Goal: Transaction & Acquisition: Purchase product/service

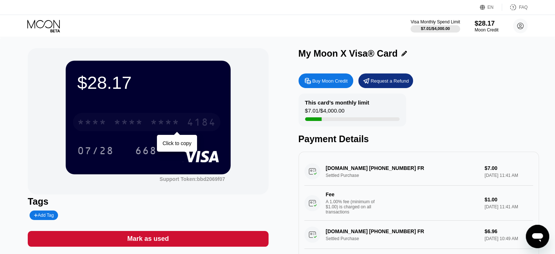
click at [170, 124] on div "* * * *" at bounding box center [164, 123] width 29 height 12
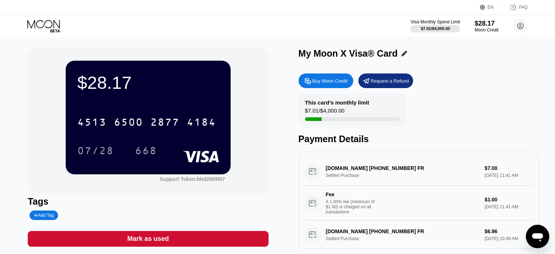
click at [328, 79] on div "Buy Moon Credit" at bounding box center [329, 81] width 35 height 6
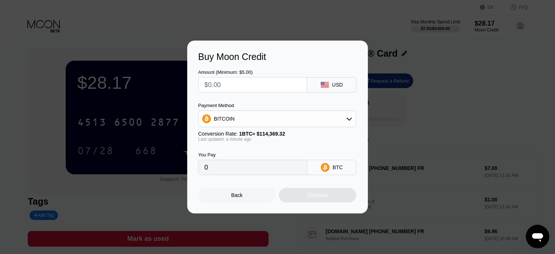
click at [324, 118] on div "BITCOIN" at bounding box center [277, 118] width 157 height 15
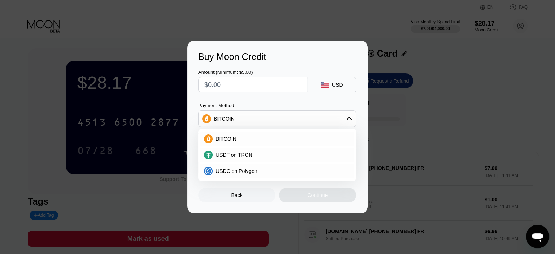
click at [187, 8] on div at bounding box center [280, 127] width 561 height 254
click at [251, 172] on span "USDC on Polygon" at bounding box center [237, 171] width 42 height 6
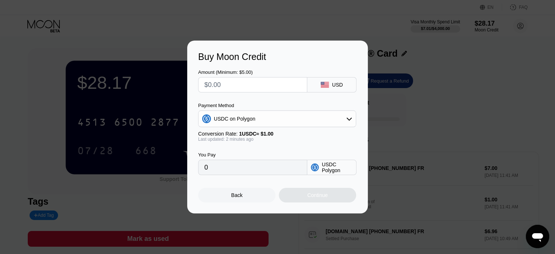
click at [243, 168] on input "0" at bounding box center [252, 167] width 97 height 15
click at [230, 167] on input "0" at bounding box center [252, 167] width 97 height 15
click at [226, 171] on input "0" at bounding box center [252, 167] width 97 height 15
click at [236, 87] on input "text" at bounding box center [252, 84] width 97 height 15
type input "$1"
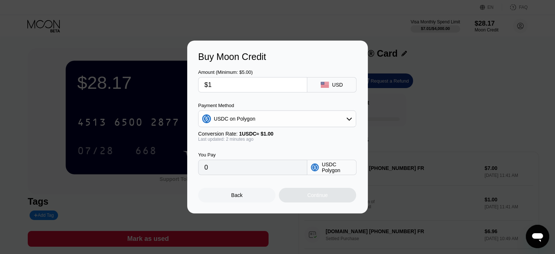
type input "1.00000000"
type input "$10"
type input "10.00000000"
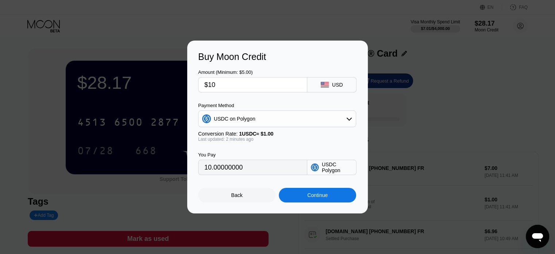
type input "$100"
type input "100.00000000"
type input "$100"
click at [335, 198] on div "Continue" at bounding box center [317, 195] width 77 height 15
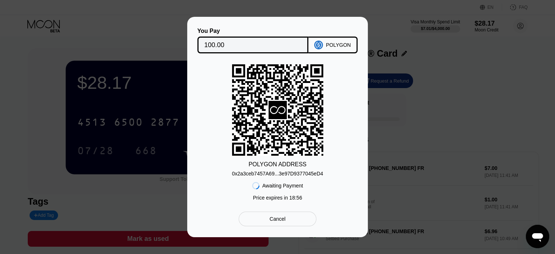
click at [292, 172] on div "0x2a3ceb7457A69...3e97D9377045eD4" at bounding box center [277, 173] width 91 height 6
click at [517, 43] on div "You Pay 100.00 POLYGON POLYGON ADDRESS 0x2a3ceb7457A69...3e97D9377045eD4 Awaiti…" at bounding box center [277, 127] width 555 height 220
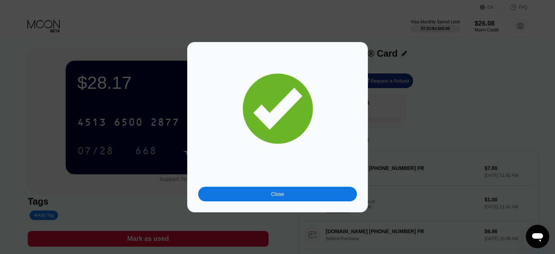
click at [543, 38] on div at bounding box center [280, 127] width 561 height 254
click at [276, 193] on div "Close" at bounding box center [277, 194] width 13 height 6
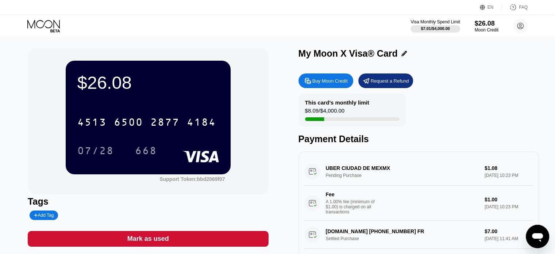
click at [318, 111] on div "$8.09 / $4,000.00" at bounding box center [324, 112] width 39 height 10
click at [320, 102] on div "This card’s monthly limit" at bounding box center [337, 102] width 64 height 6
click at [403, 55] on icon at bounding box center [403, 53] width 5 height 5
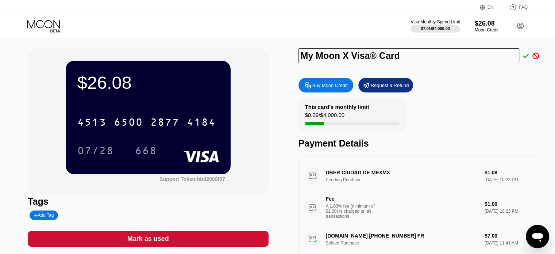
drag, startPoint x: 422, startPoint y: 54, endPoint x: 255, endPoint y: 52, distance: 166.4
click at [255, 52] on div "$26.08 4513 6500 2877 4184 07/28 668 Support Token: bbd2069f07 Tags Add Tag Mar…" at bounding box center [278, 165] width 500 height 235
type input "m"
type input "Moon VISA"
click at [525, 57] on icon at bounding box center [526, 56] width 6 height 4
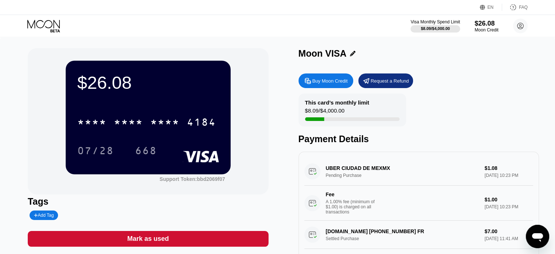
click at [485, 8] on icon at bounding box center [482, 7] width 5 height 5
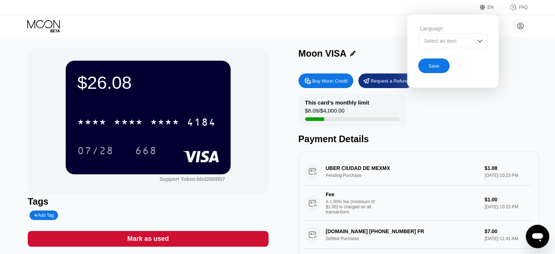
click at [466, 41] on div "Select an item" at bounding box center [447, 41] width 50 height 6
click at [470, 38] on div "Select an item" at bounding box center [447, 41] width 50 height 6
click at [389, 11] on div "EN Language Select an item Save FAQ" at bounding box center [277, 7] width 555 height 15
click at [521, 82] on div "Buy Moon Credit Request a Refund" at bounding box center [419, 80] width 240 height 15
click at [492, 7] on div "EN" at bounding box center [491, 7] width 6 height 5
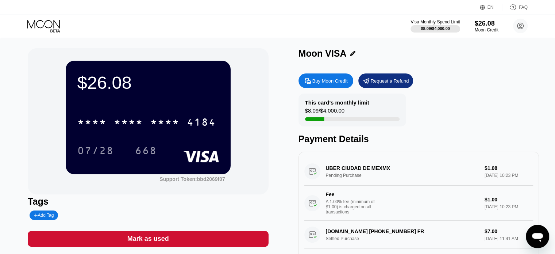
click at [38, 17] on div "Visa Monthly Spend Limit $8.09 / $4,000.00 $26.08 Moon Credit kadai pold kadaip…" at bounding box center [277, 26] width 555 height 22
click at [41, 20] on icon at bounding box center [43, 24] width 32 height 8
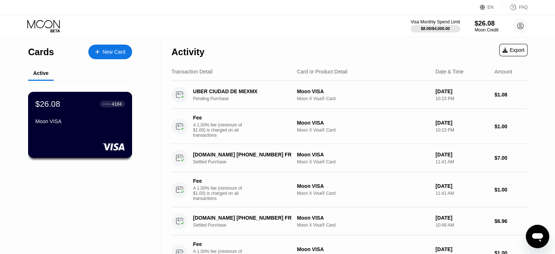
click at [64, 118] on div "$26.08 ● ● ● ● 4184 Moon VISA" at bounding box center [79, 113] width 89 height 28
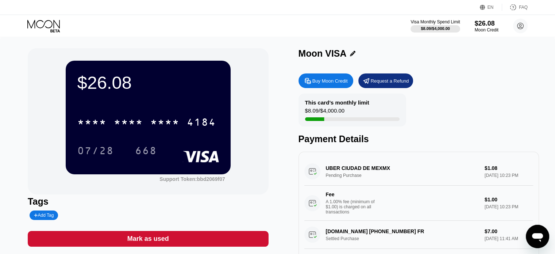
click at [282, 8] on div "EN Language Select an item Save FAQ" at bounding box center [277, 7] width 555 height 15
click at [484, 23] on div "$26.08" at bounding box center [486, 23] width 24 height 8
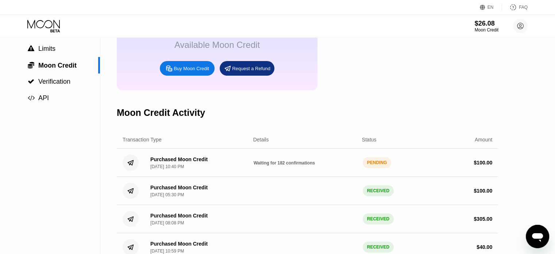
scroll to position [73, 0]
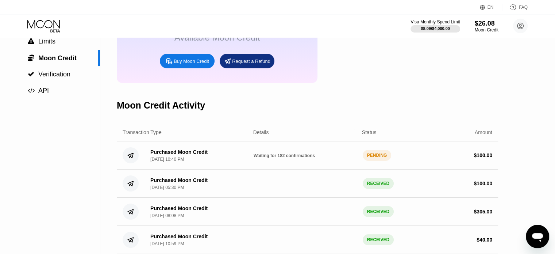
click at [378, 161] on div "PENDING" at bounding box center [377, 155] width 29 height 11
click at [55, 39] on span "Limits" at bounding box center [46, 41] width 17 height 7
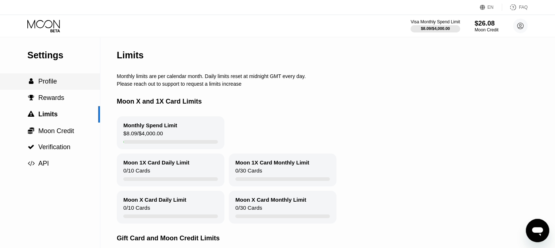
click at [50, 83] on span "Profile" at bounding box center [47, 81] width 19 height 7
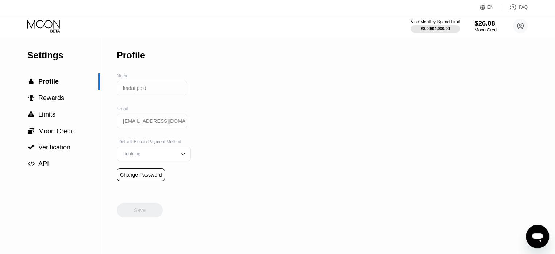
click at [485, 23] on div "$26.08" at bounding box center [486, 23] width 24 height 8
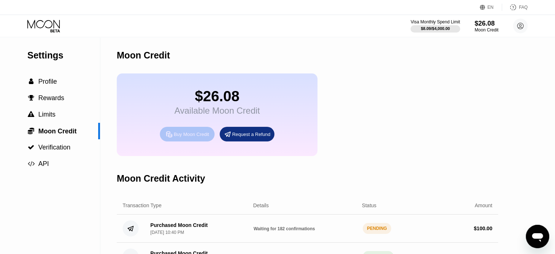
click at [189, 137] on div "Buy Moon Credit" at bounding box center [191, 134] width 35 height 6
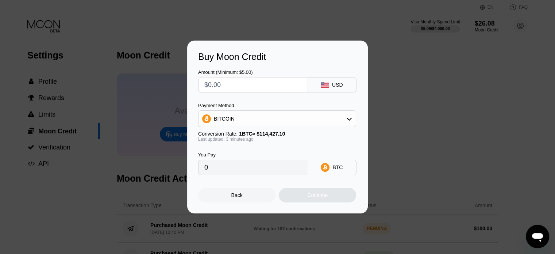
click at [333, 169] on div "BTC" at bounding box center [331, 166] width 49 height 15
click at [273, 115] on div "BITCOIN" at bounding box center [277, 118] width 157 height 15
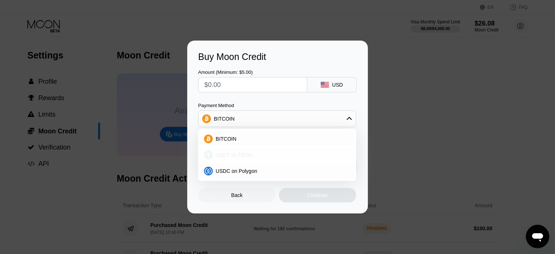
click at [244, 154] on span "USDT on TRON" at bounding box center [234, 155] width 37 height 6
type input "0.00"
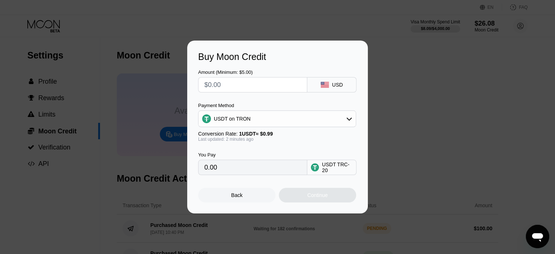
click at [246, 194] on div "Back" at bounding box center [236, 195] width 77 height 15
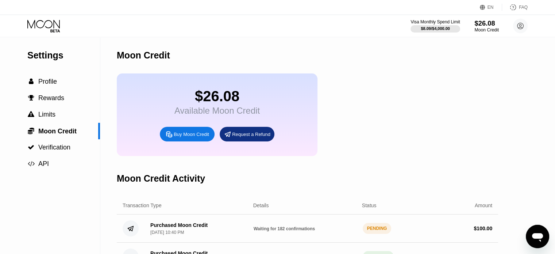
click at [491, 24] on div "$26.08" at bounding box center [486, 23] width 24 height 8
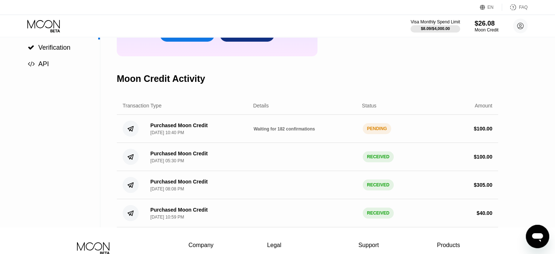
scroll to position [109, 0]
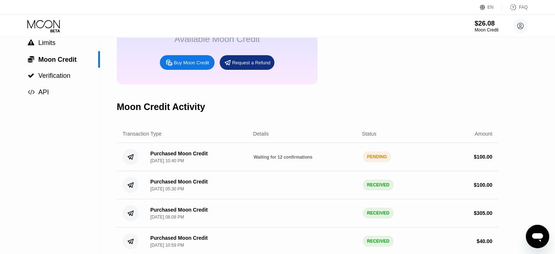
scroll to position [73, 0]
